Goal: Check status

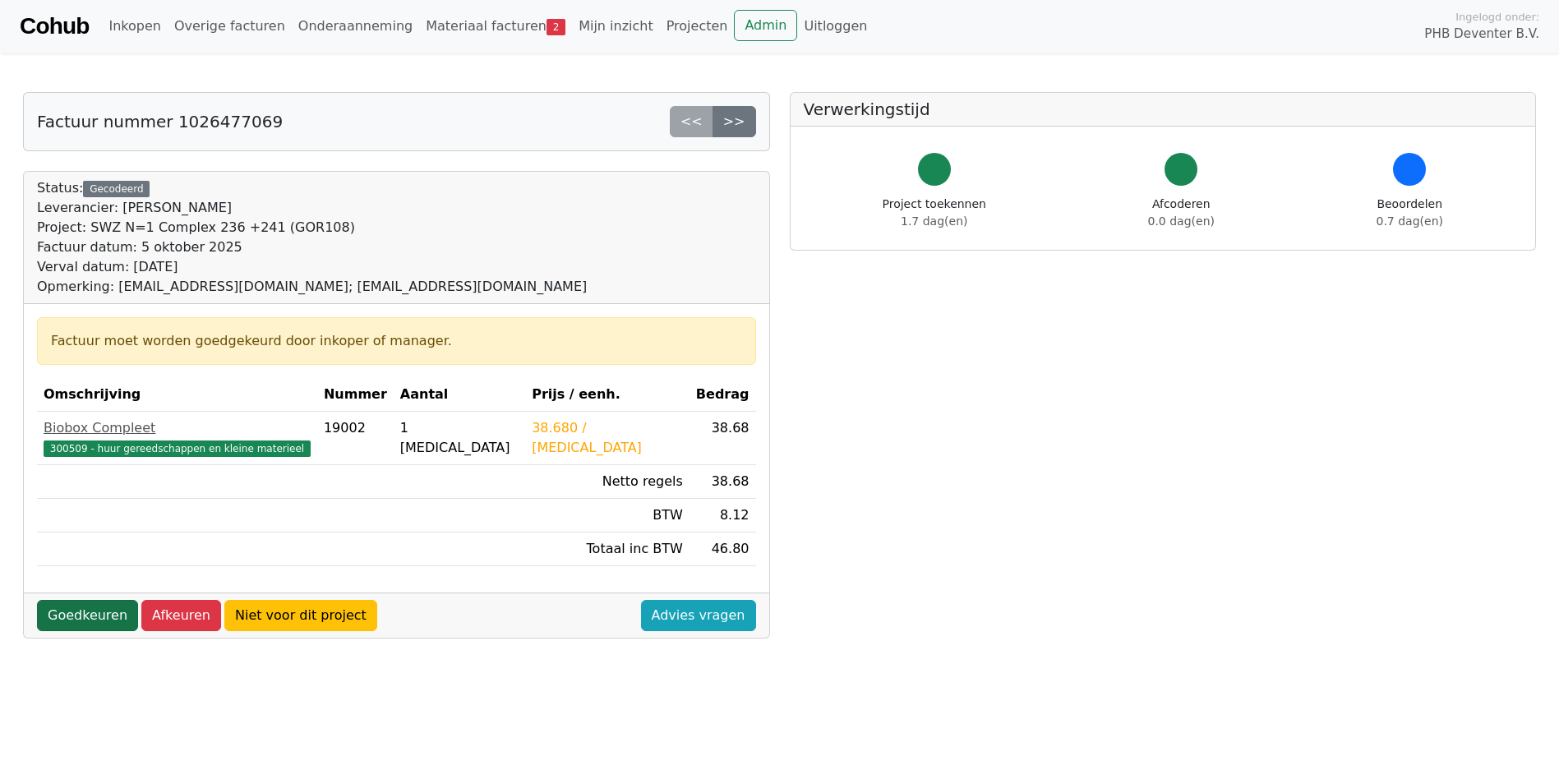
click at [81, 620] on link "Goedkeuren" at bounding box center [88, 614] width 101 height 31
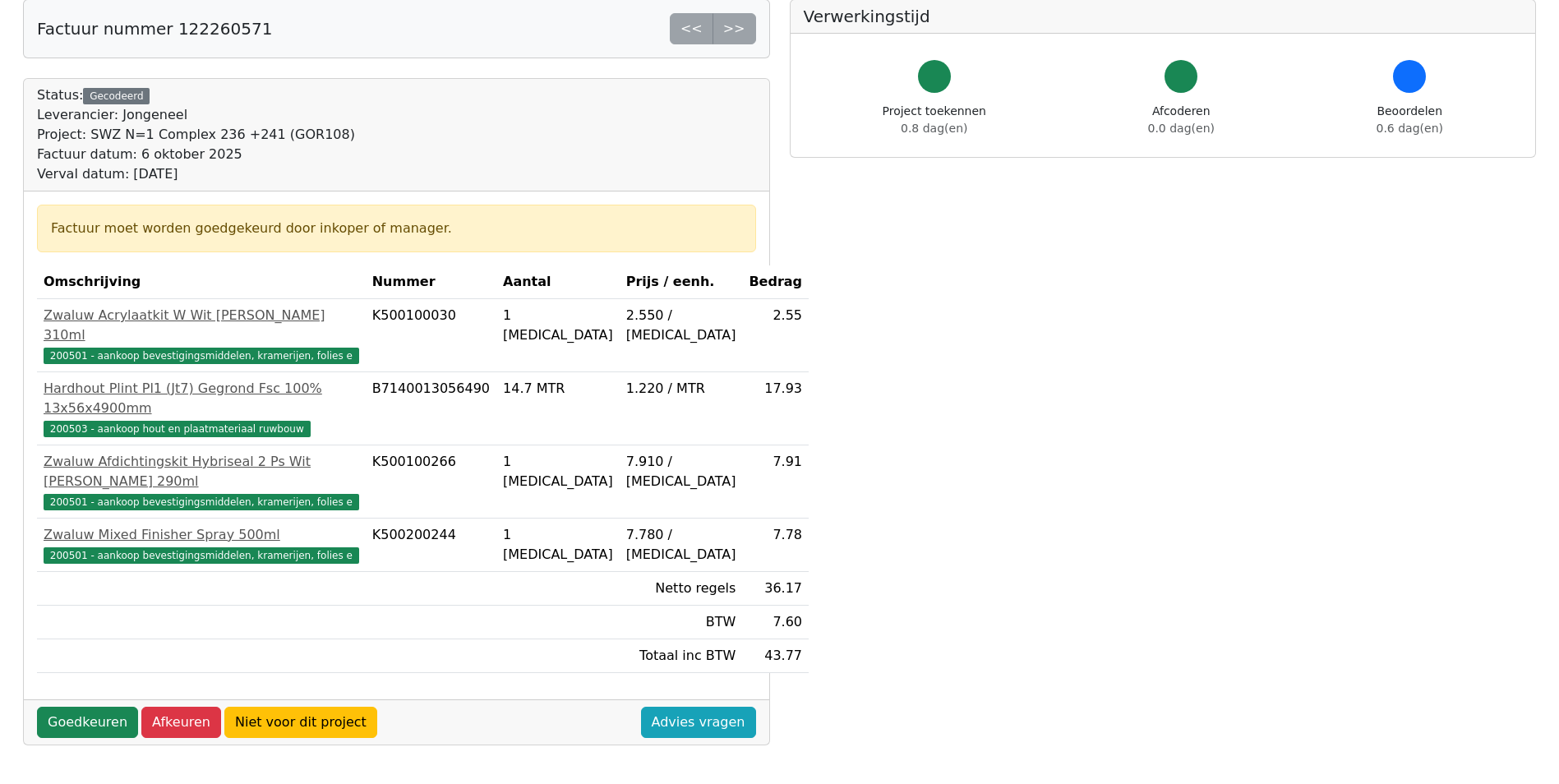
scroll to position [328, 0]
